Goal: Information Seeking & Learning: Find specific fact

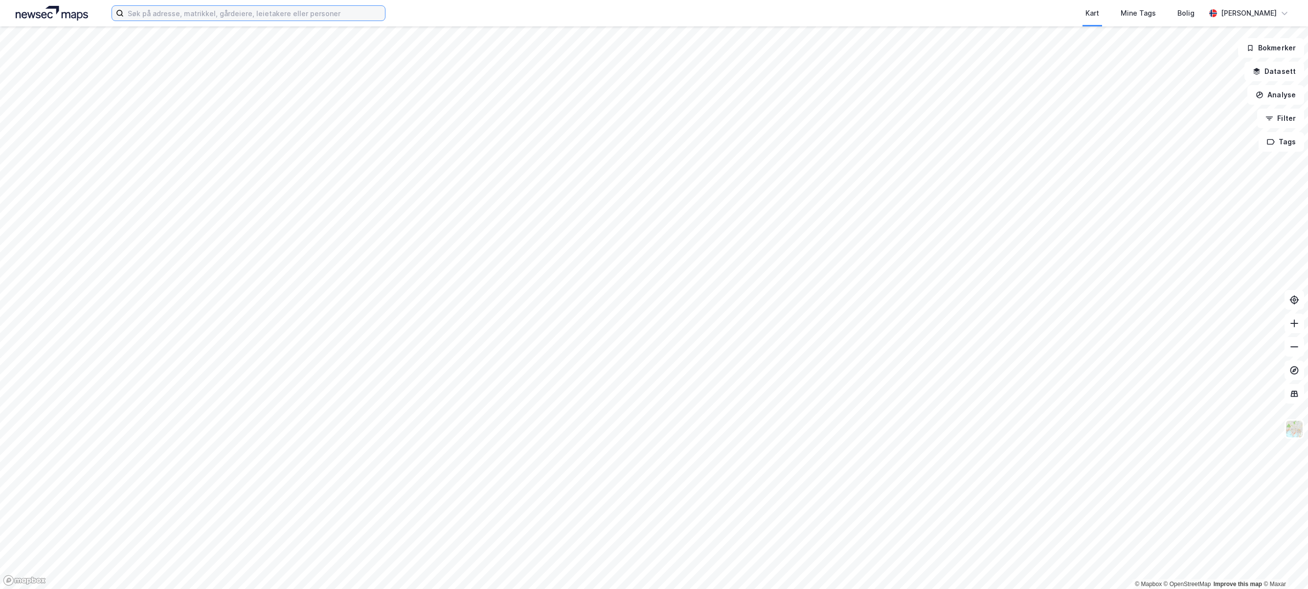
click at [151, 15] on input at bounding box center [254, 13] width 261 height 15
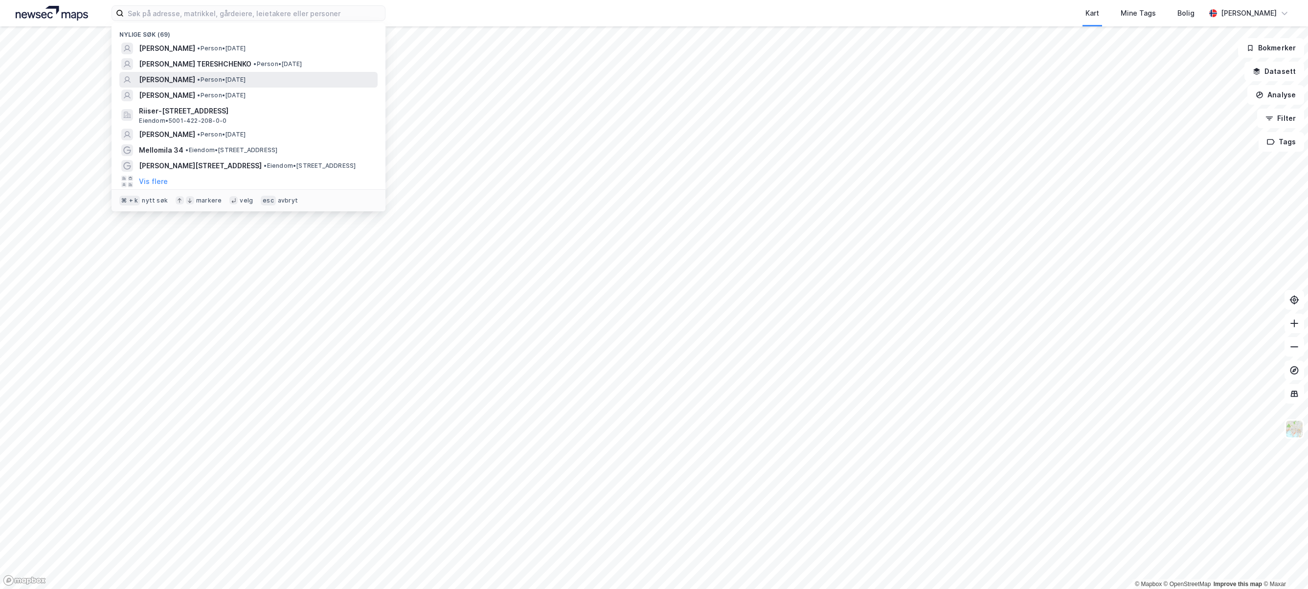
click at [175, 77] on span "[PERSON_NAME]" at bounding box center [167, 80] width 56 height 12
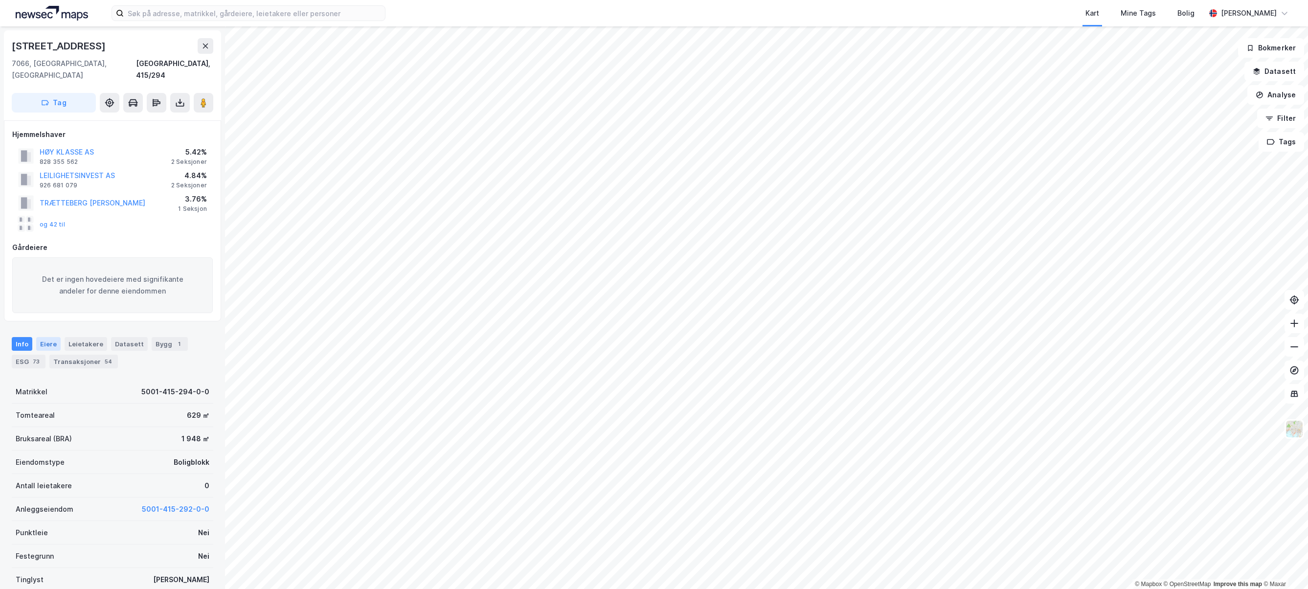
click at [44, 337] on div "Eiere" at bounding box center [48, 344] width 24 height 14
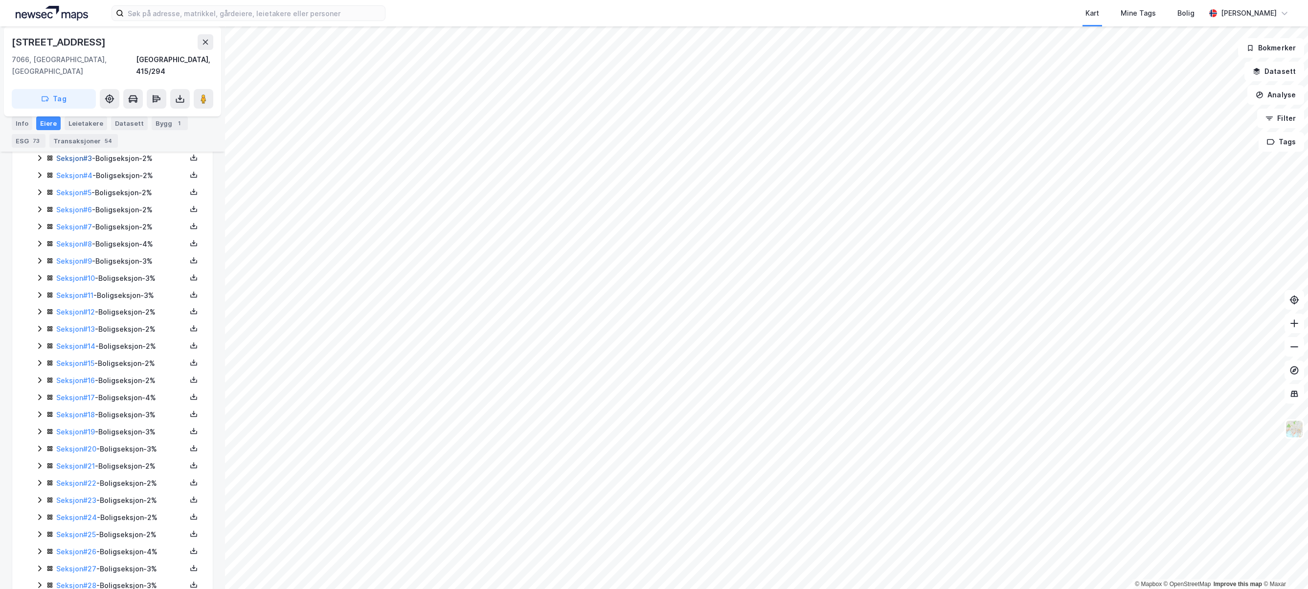
scroll to position [321, 0]
click at [70, 205] on link "Seksjon # 6" at bounding box center [74, 209] width 36 height 8
